Goal: Contribute content

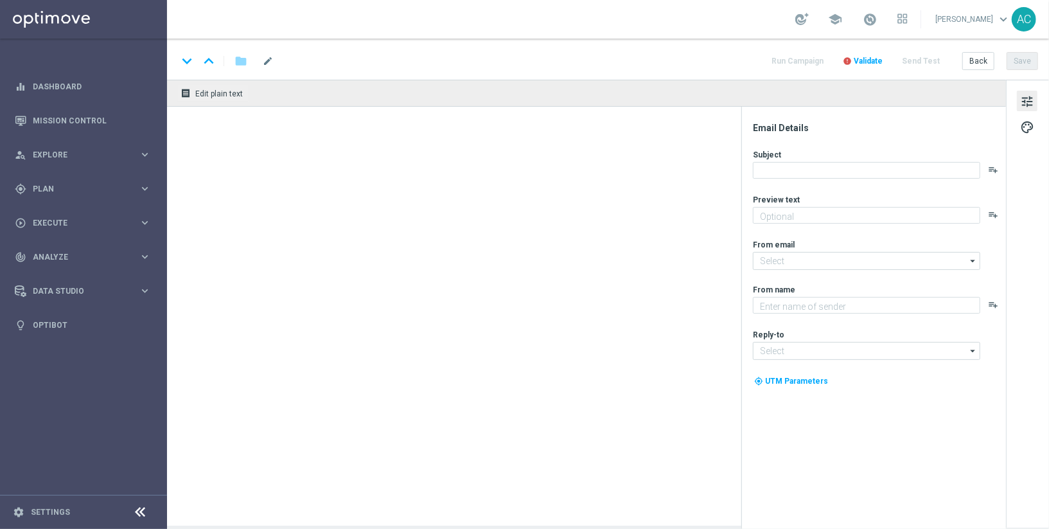
type textarea "Garanta sua [PERSON_NAME] no bolão da Independência antes que acabe!"
type textarea "Lotofácil Independência na Lottoland"
type input "[EMAIL_ADDRESS][DOMAIN_NAME]"
